Goal: Task Accomplishment & Management: Use online tool/utility

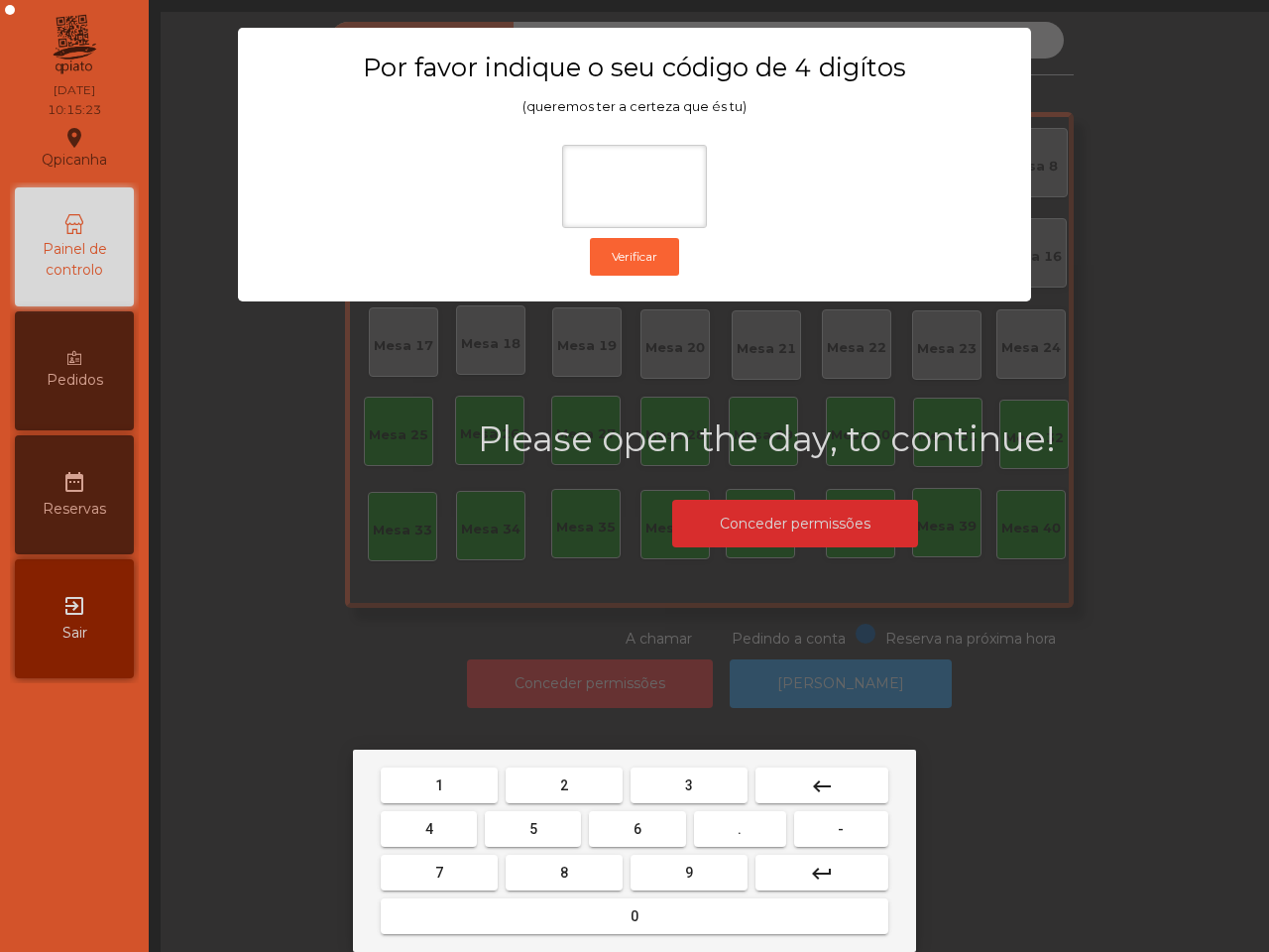
click at [442, 777] on span "1" at bounding box center [439, 785] width 8 height 16
drag, startPoint x: 705, startPoint y: 863, endPoint x: 538, endPoint y: 820, distance: 172.4
click at [704, 864] on button "9" at bounding box center [689, 873] width 117 height 36
click at [431, 818] on button "4" at bounding box center [428, 829] width 96 height 36
type input "***"
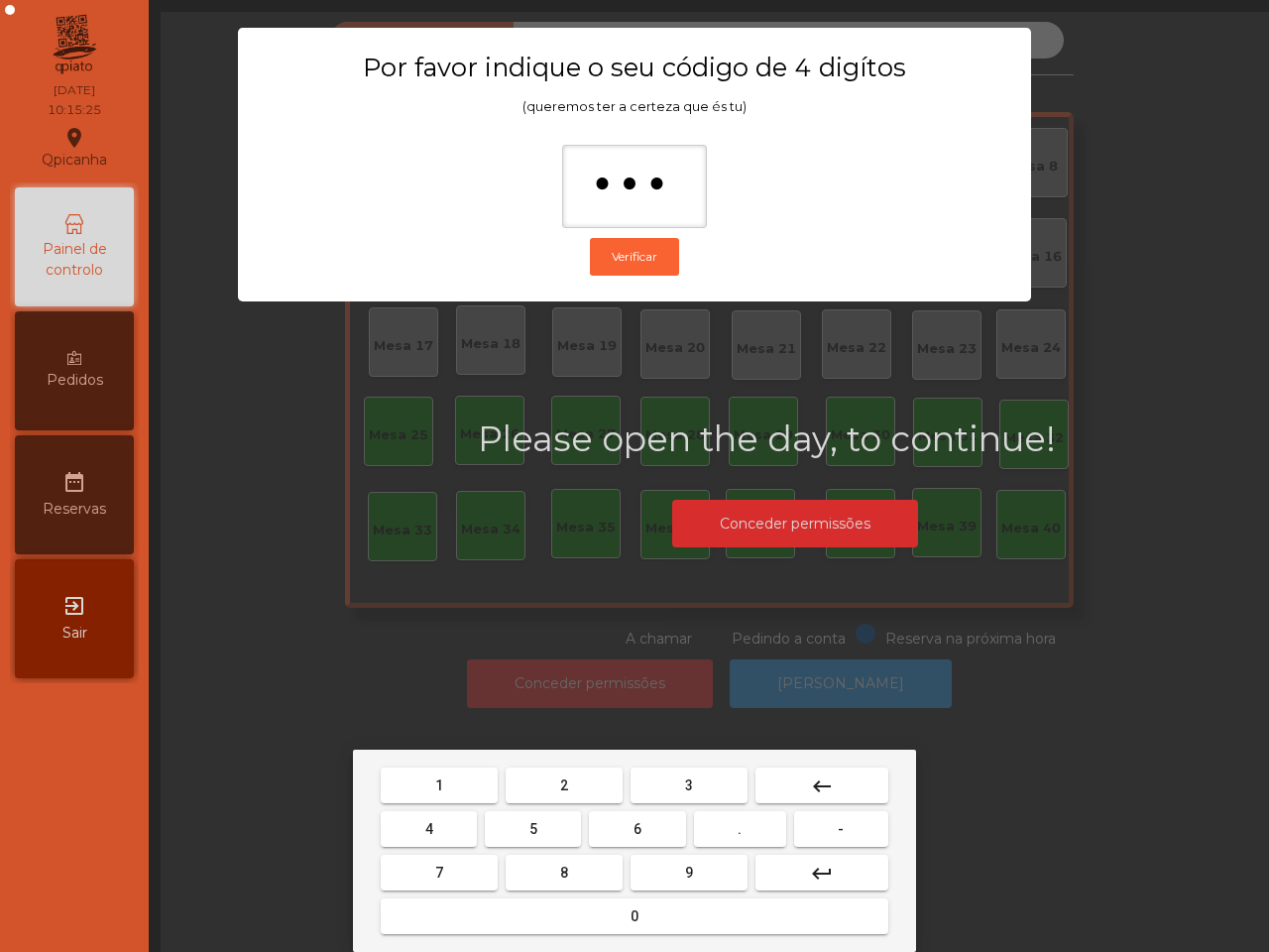
click at [570, 920] on button "0" at bounding box center [634, 916] width 508 height 36
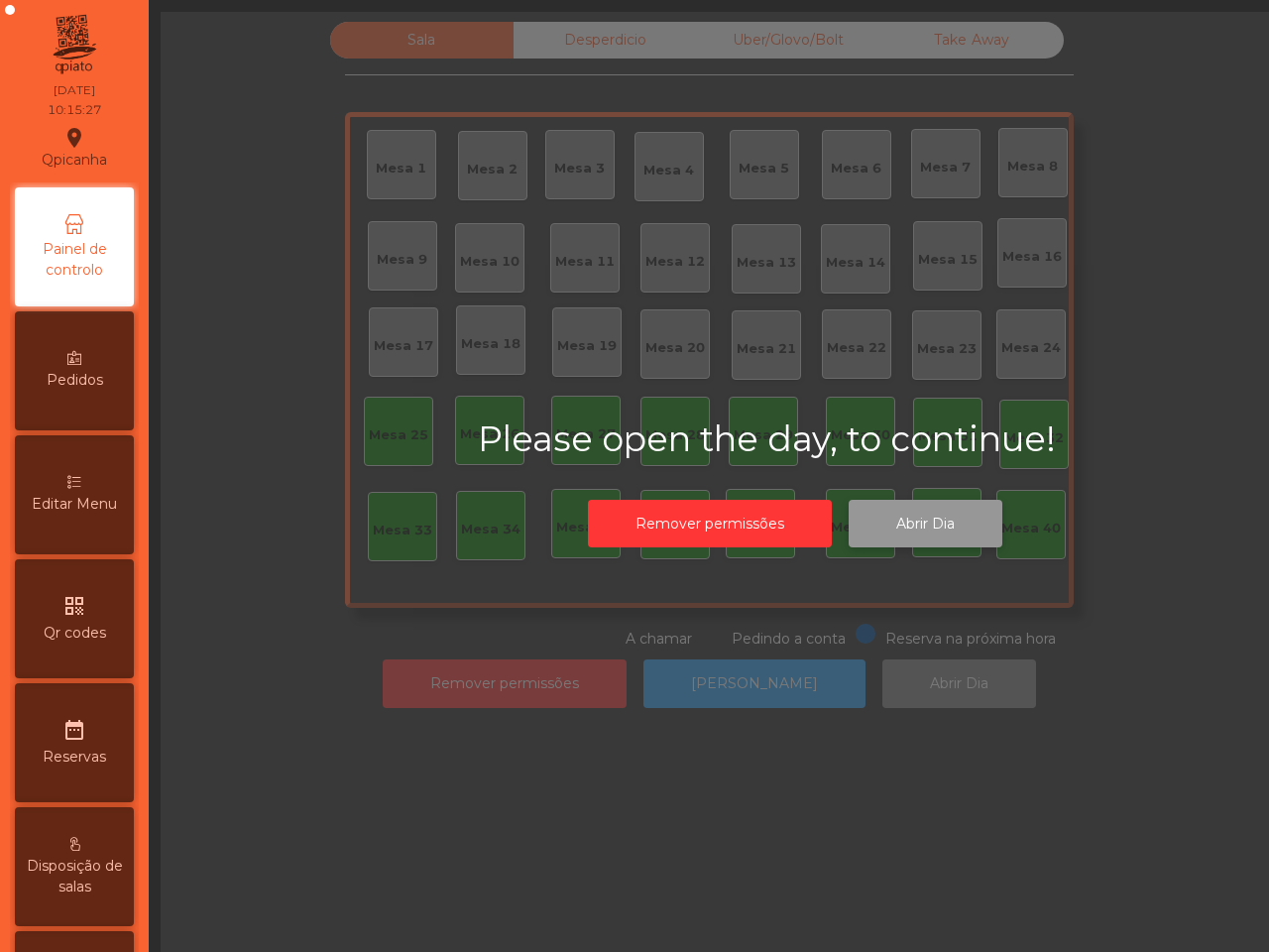
click at [954, 524] on button "Abrir Dia" at bounding box center [925, 524] width 154 height 49
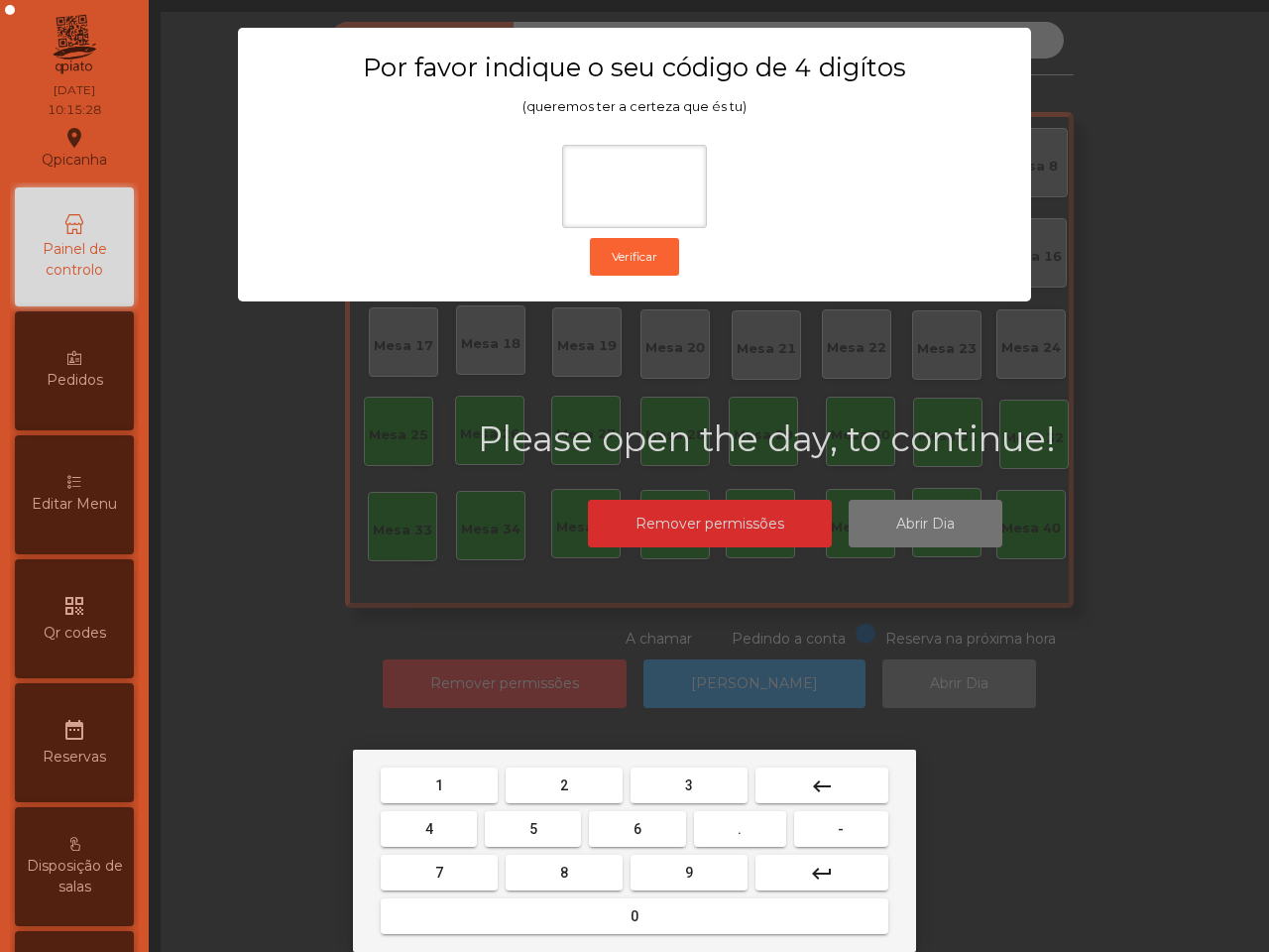
drag, startPoint x: 453, startPoint y: 778, endPoint x: 463, endPoint y: 780, distance: 10.2
click at [457, 779] on button "1" at bounding box center [439, 785] width 117 height 36
drag, startPoint x: 656, startPoint y: 873, endPoint x: 488, endPoint y: 780, distance: 192.0
click at [650, 870] on button "9" at bounding box center [689, 873] width 117 height 36
drag, startPoint x: 446, startPoint y: 816, endPoint x: 477, endPoint y: 839, distance: 38.6
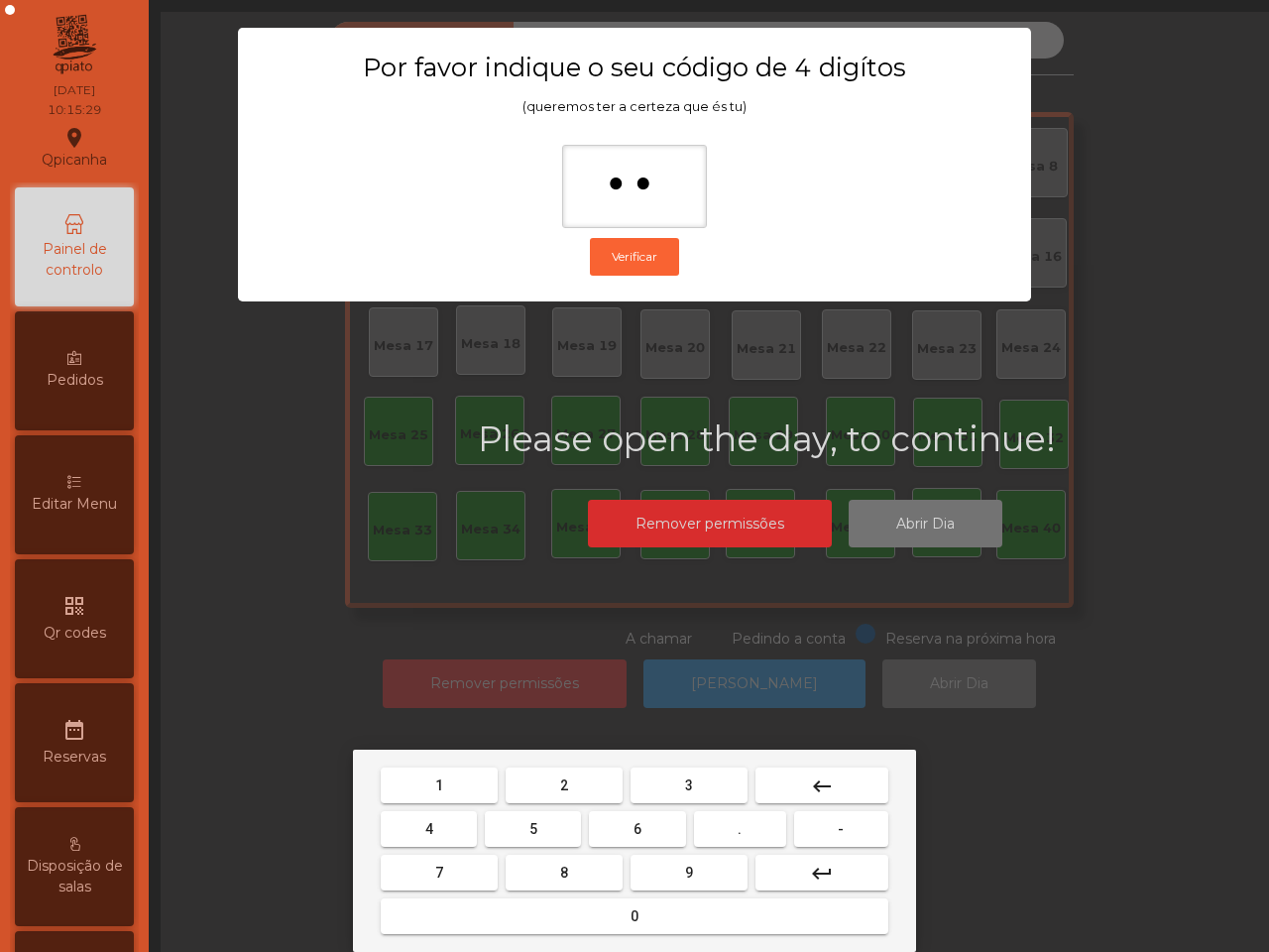
click at [456, 823] on button "4" at bounding box center [428, 829] width 96 height 36
type input "***"
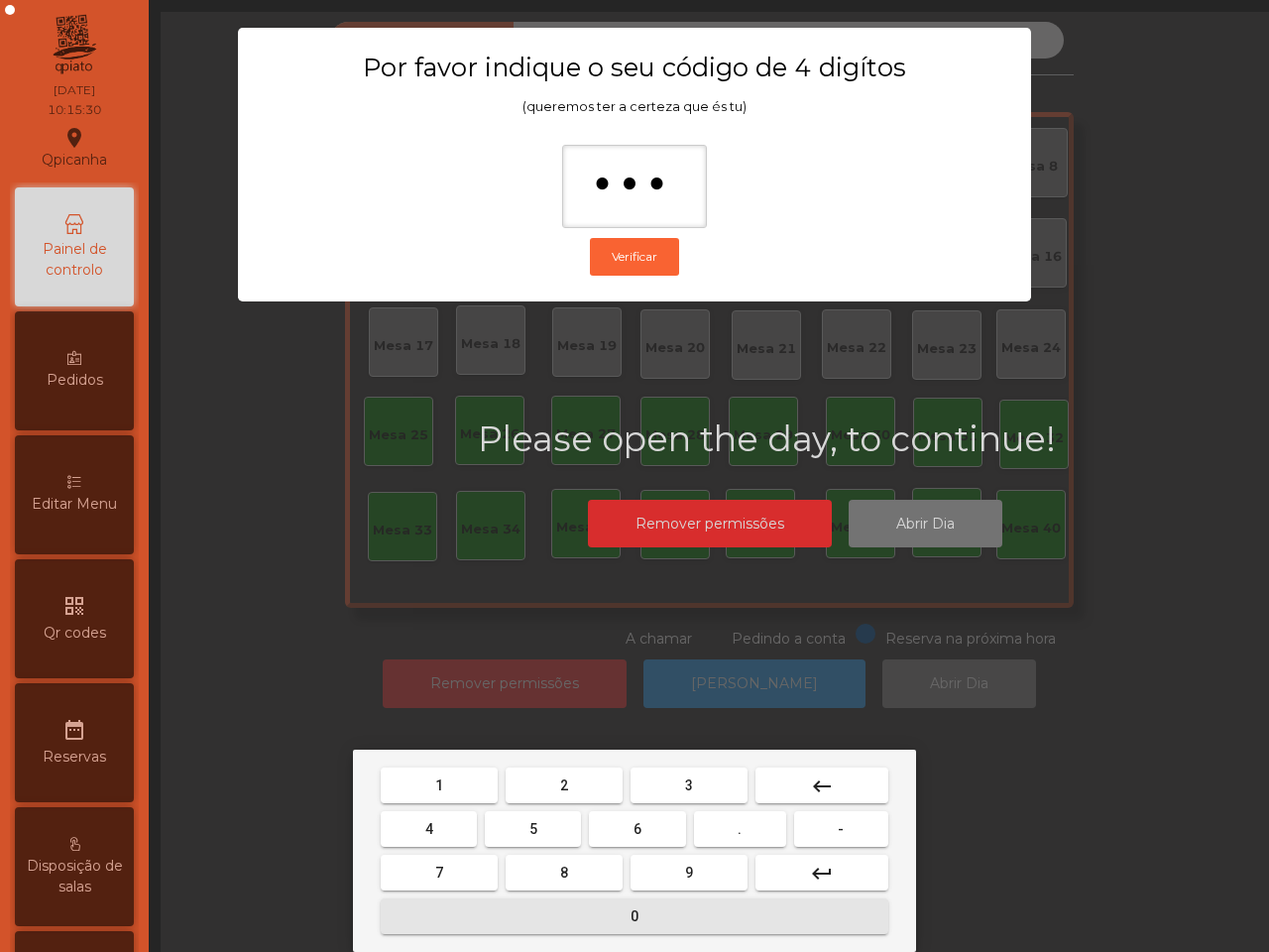
drag, startPoint x: 580, startPoint y: 924, endPoint x: 582, endPoint y: 903, distance: 21.1
click at [582, 919] on button "0" at bounding box center [634, 916] width 508 height 36
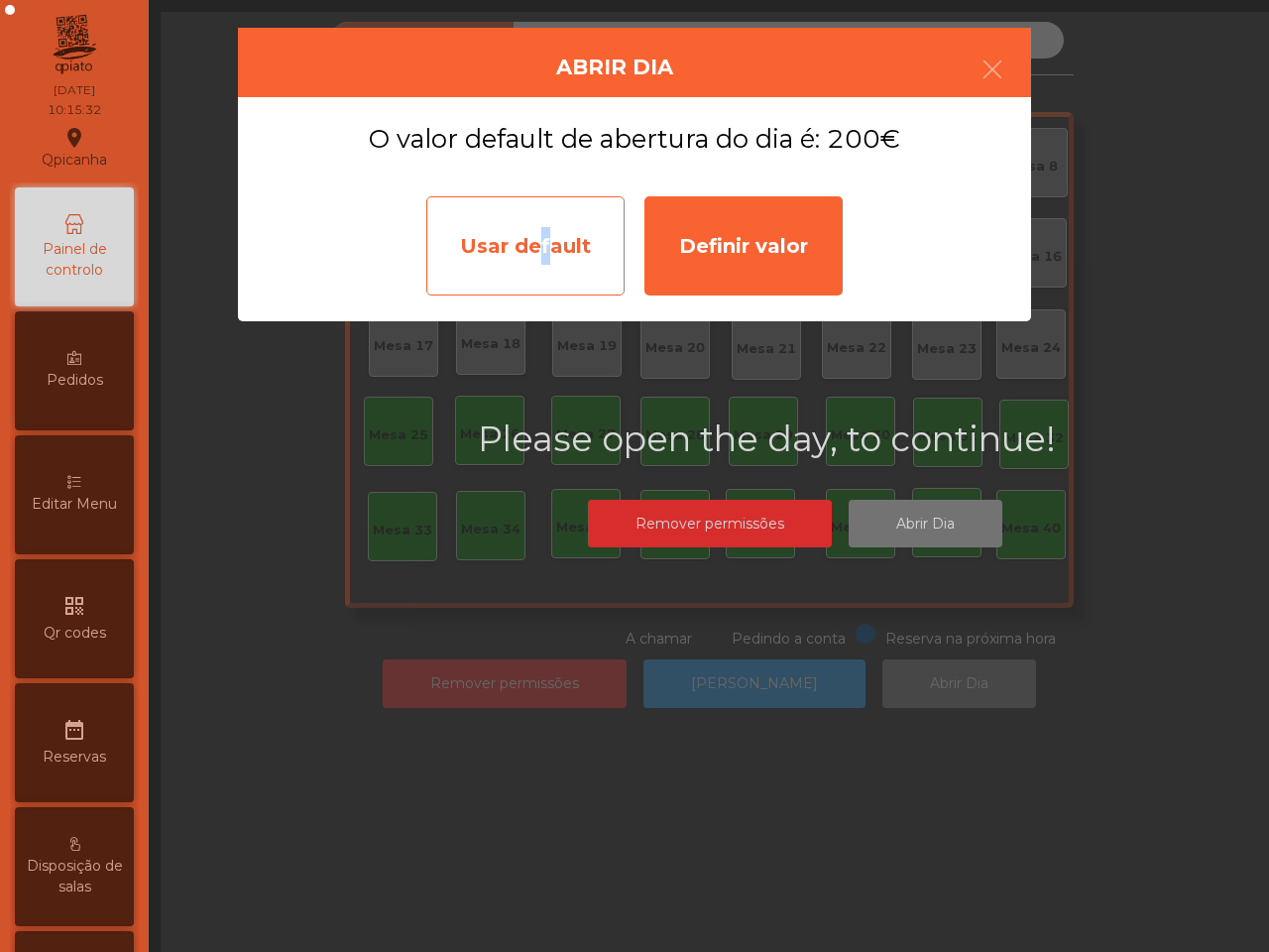
click at [539, 236] on div "Usar default" at bounding box center [525, 245] width 198 height 99
